Goal: Task Accomplishment & Management: Use online tool/utility

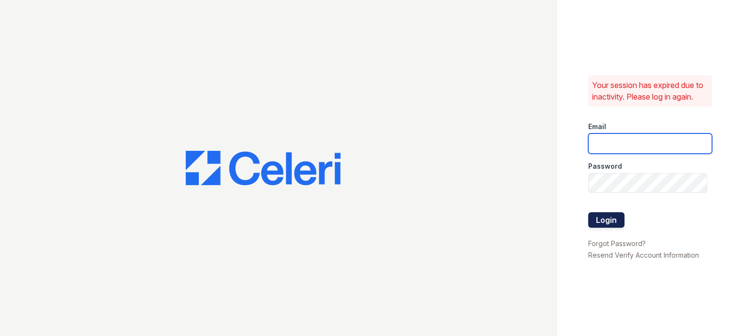
type input "smckinney@willowbridgepc.com"
click at [608, 217] on button "Login" at bounding box center [606, 219] width 36 height 15
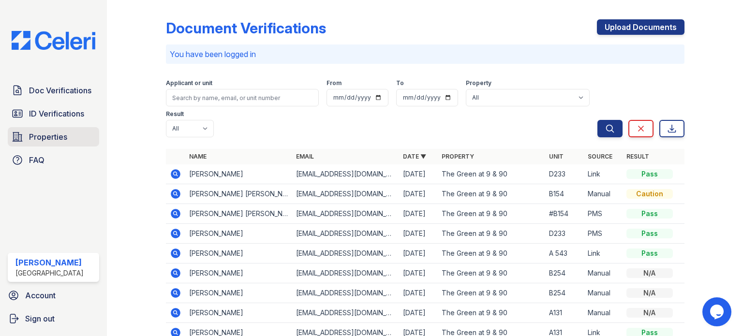
click at [42, 136] on span "Properties" at bounding box center [48, 137] width 38 height 12
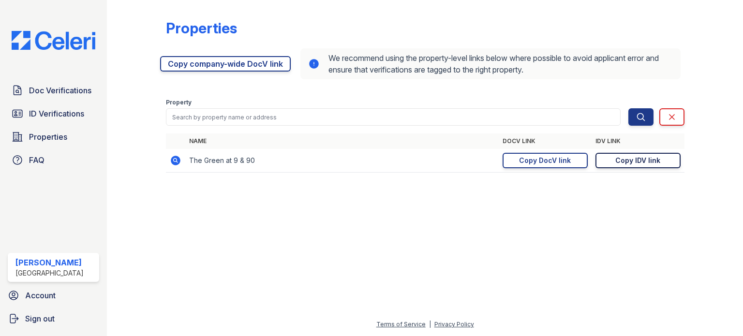
click at [641, 158] on div "Copy IDV link" at bounding box center [637, 161] width 45 height 10
click at [550, 159] on div "Copy DocV link" at bounding box center [545, 161] width 52 height 10
click at [55, 113] on span "ID Verifications" at bounding box center [56, 114] width 55 height 12
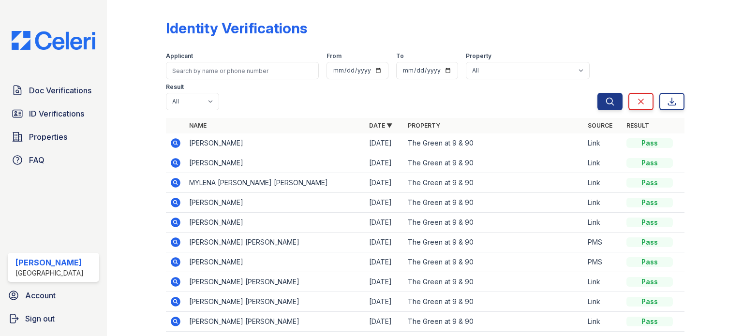
click at [61, 88] on span "Doc Verifications" at bounding box center [60, 91] width 62 height 12
